Goal: Register for event/course

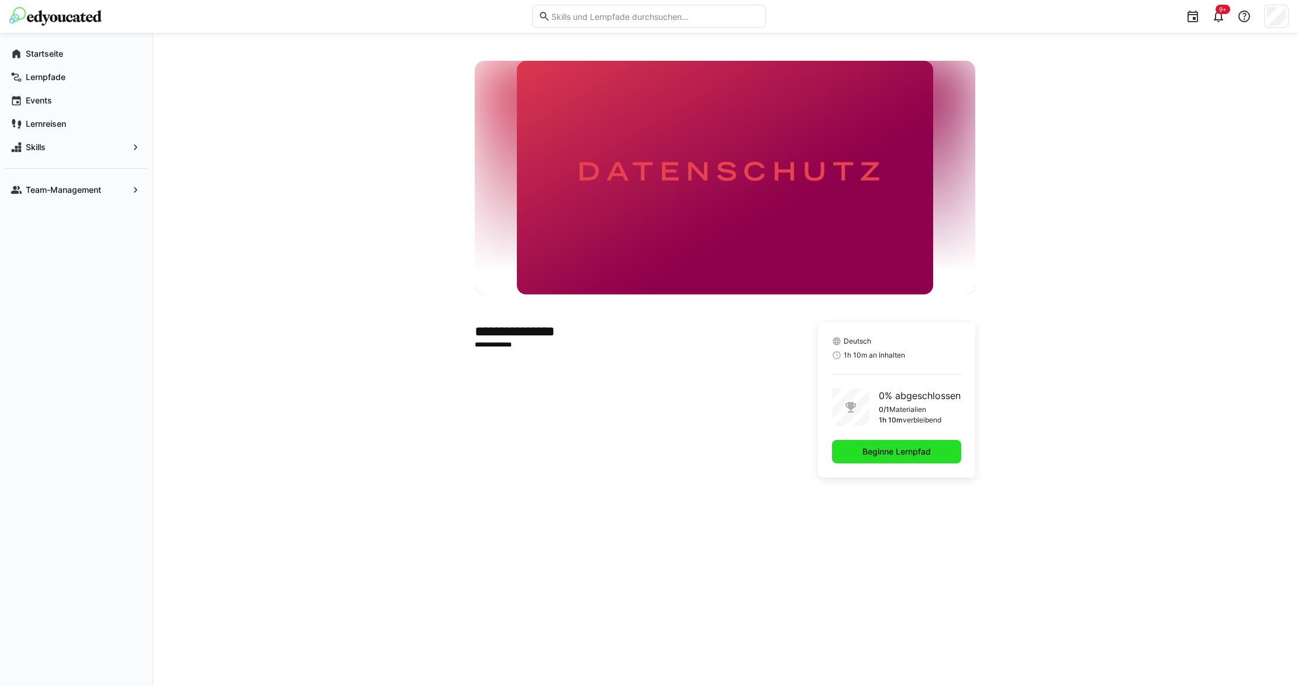
click at [896, 448] on span "Beginne Lernpfad" at bounding box center [896, 452] width 72 height 12
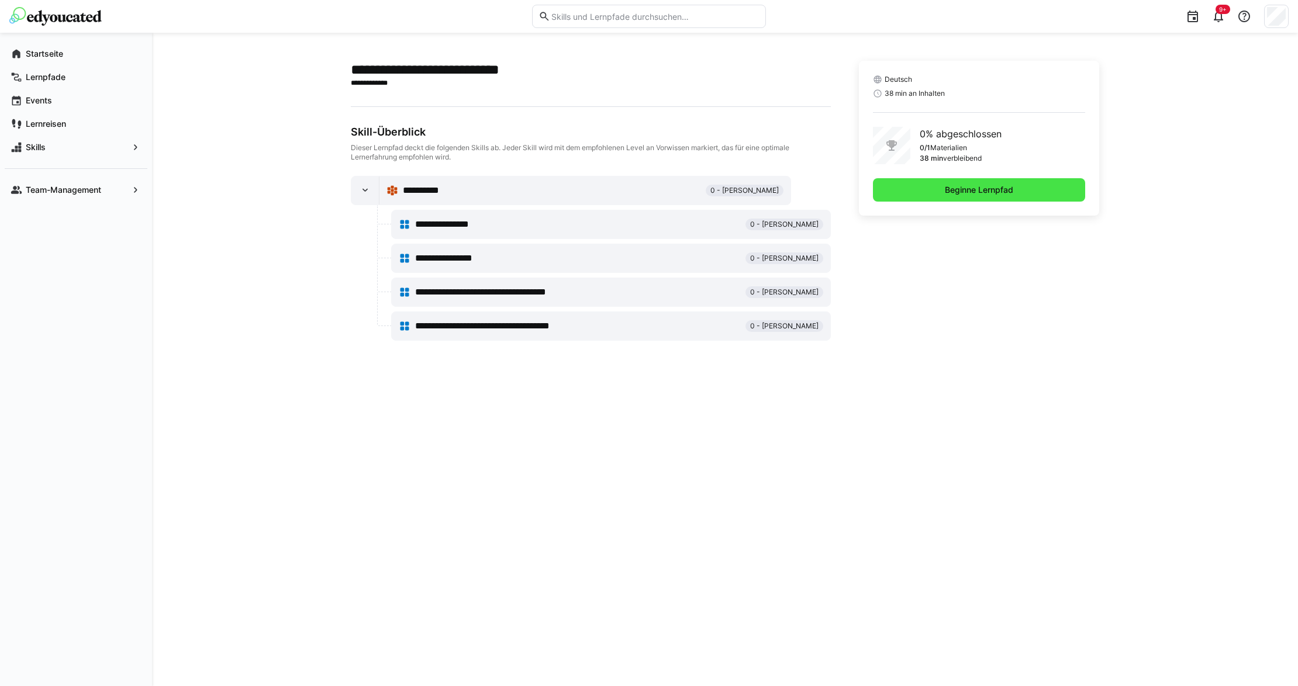
click at [1026, 191] on span "Beginne Lernpfad" at bounding box center [979, 189] width 212 height 23
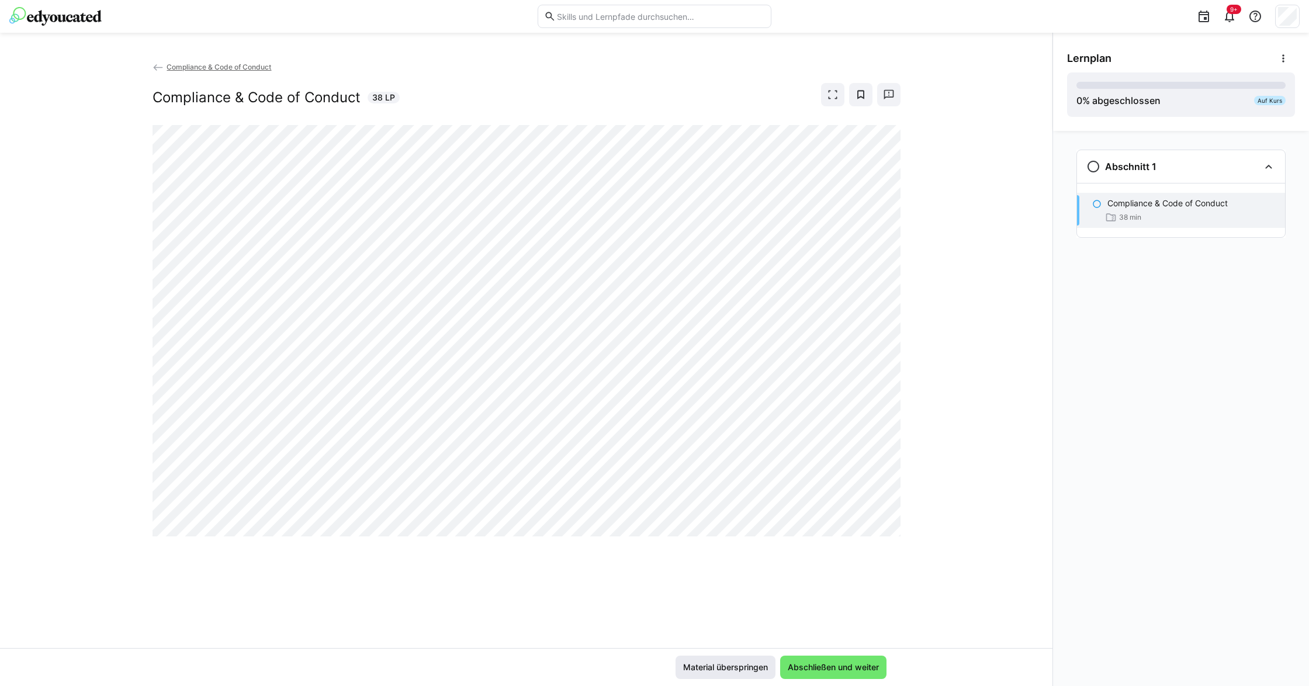
click at [706, 661] on span "Material überspringen" at bounding box center [726, 667] width 100 height 23
click at [851, 676] on span "Abschließen und weiter" at bounding box center [833, 667] width 106 height 23
click at [842, 672] on span "Abschließen und weiter" at bounding box center [833, 668] width 95 height 12
click at [796, 665] on span "Abschließen und weiter" at bounding box center [833, 668] width 95 height 12
click at [728, 623] on eds-banner "Es scheint, als hättest du das Material noch nicht abgeschlossen" at bounding box center [747, 611] width 279 height 27
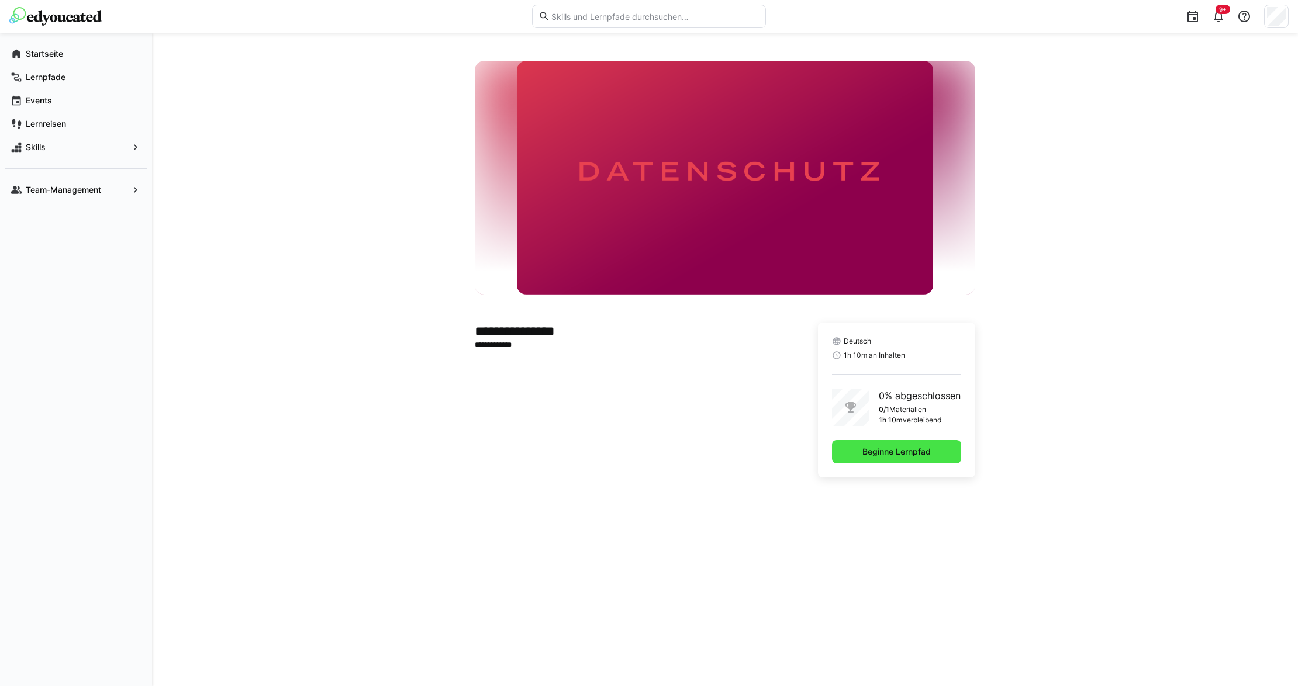
click at [867, 458] on span "Beginne Lernpfad" at bounding box center [896, 451] width 129 height 23
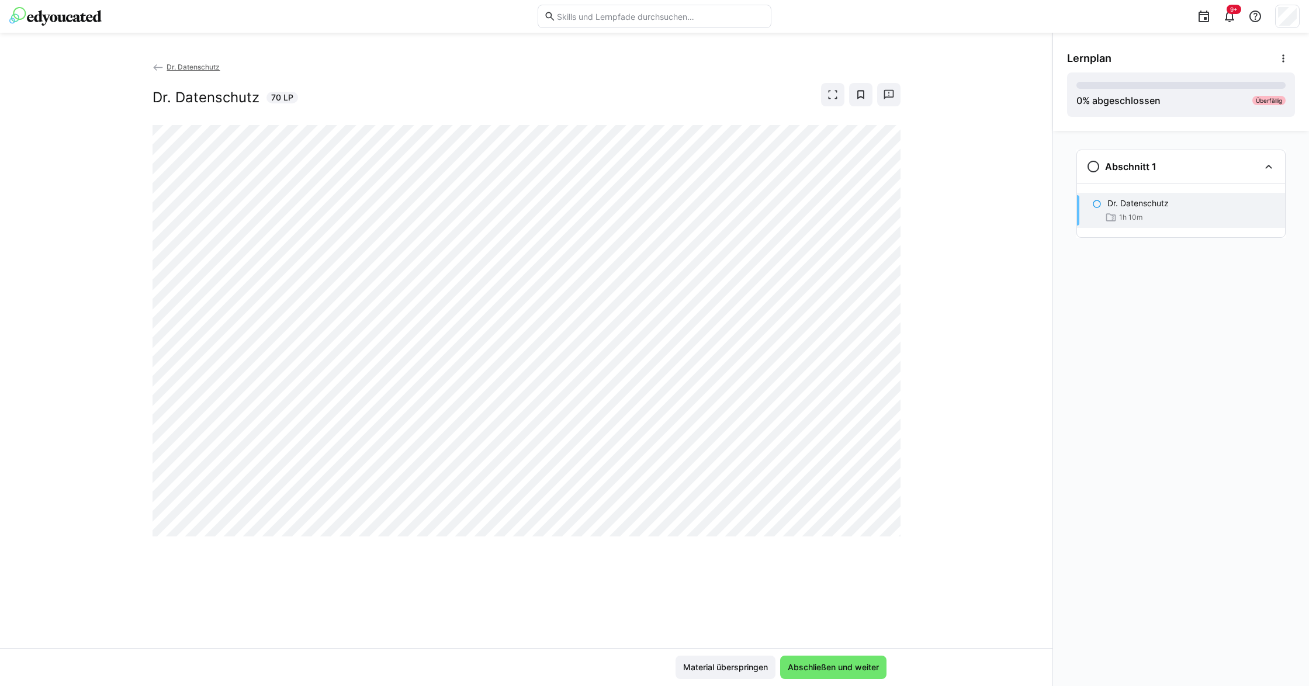
drag, startPoint x: 913, startPoint y: 517, endPoint x: 905, endPoint y: 517, distance: 8.2
click at [908, 517] on div "Dr. Datenschutz Dr. Datenschutz 70 LP" at bounding box center [526, 354] width 1053 height 587
click at [814, 537] on div at bounding box center [527, 331] width 748 height 412
